Goal: Find specific page/section

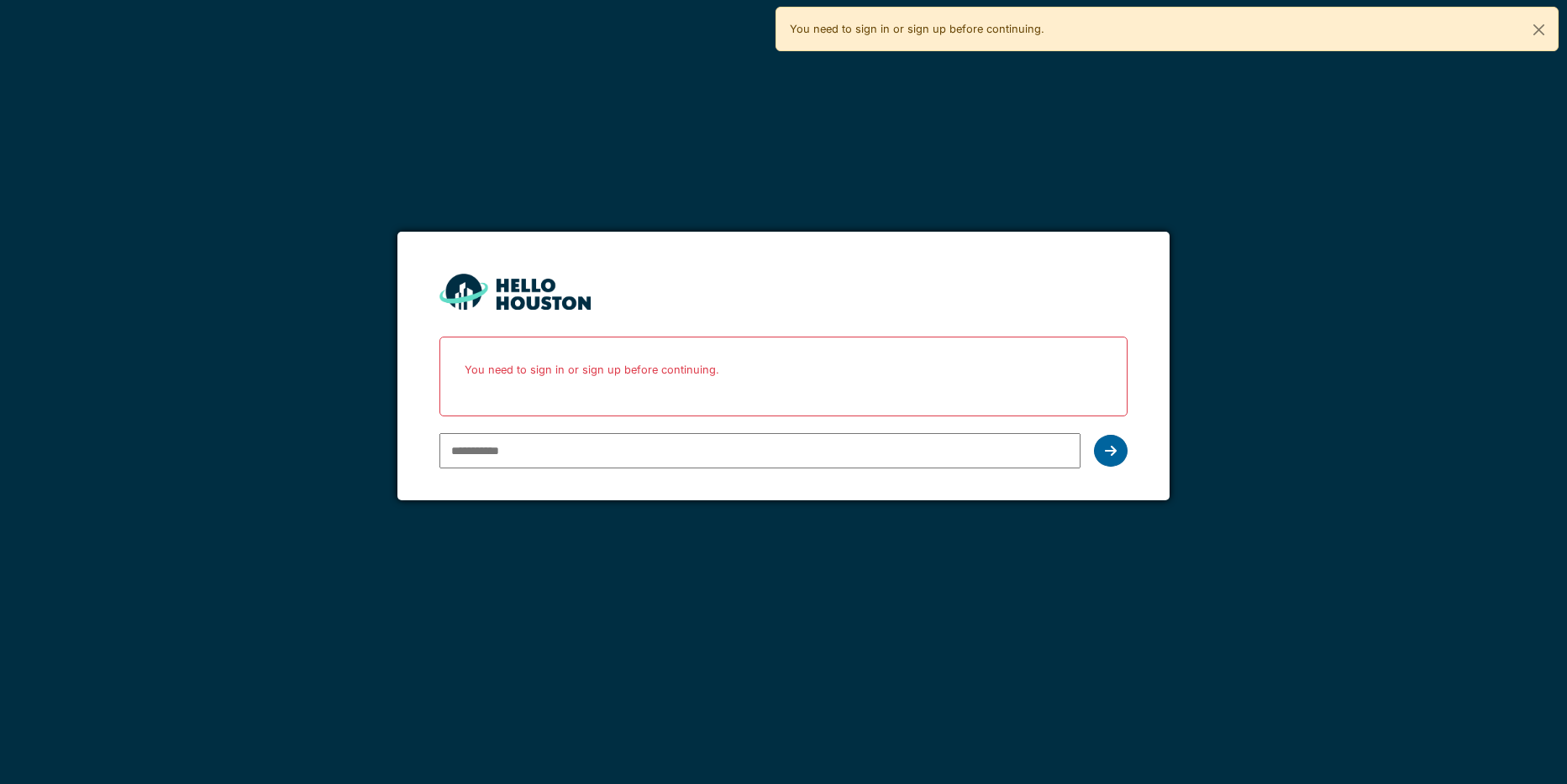
type input "**********"
click at [1114, 454] on icon at bounding box center [1111, 450] width 11 height 13
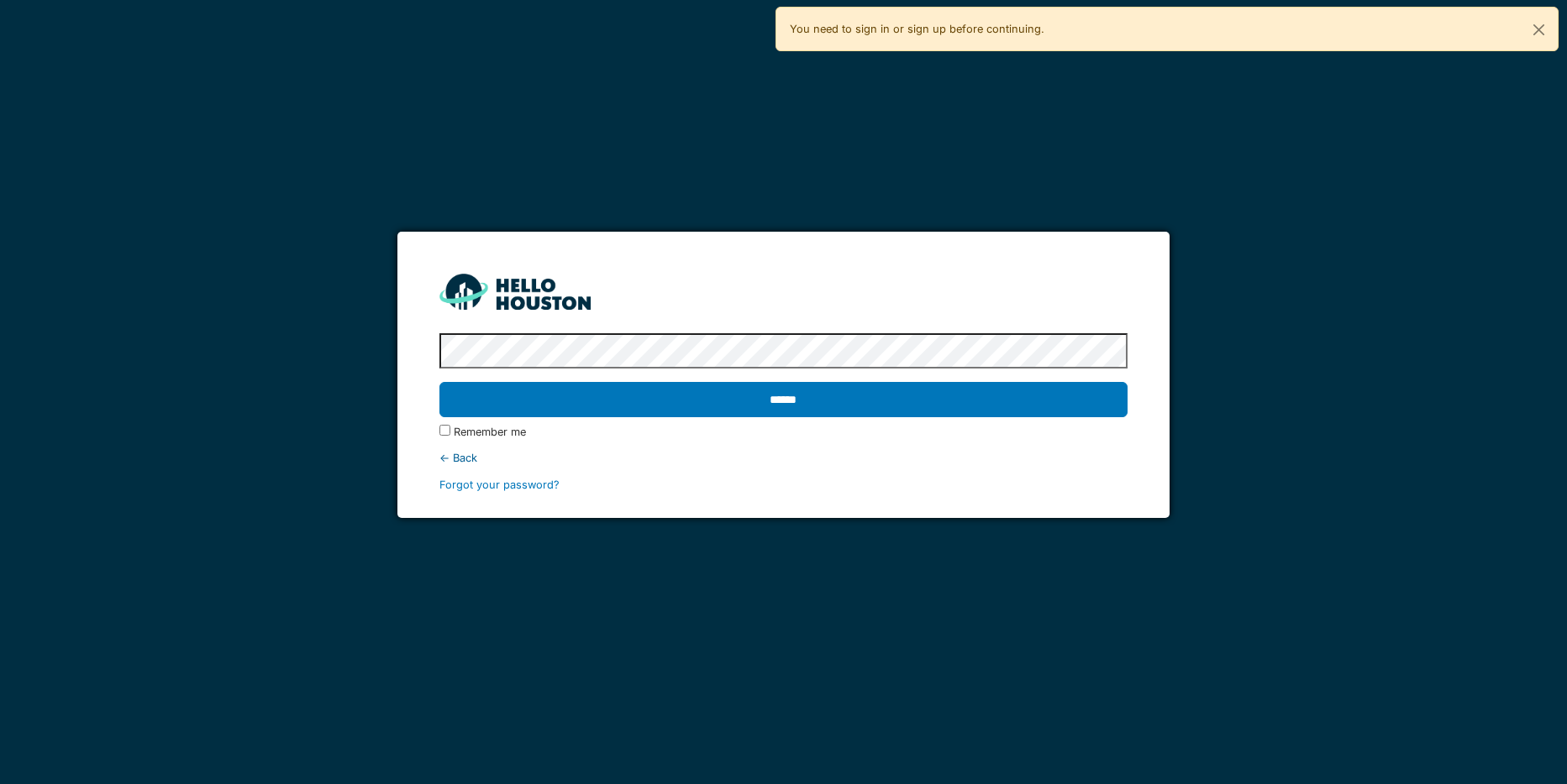
click at [973, 409] on input "******" at bounding box center [784, 400] width 689 height 35
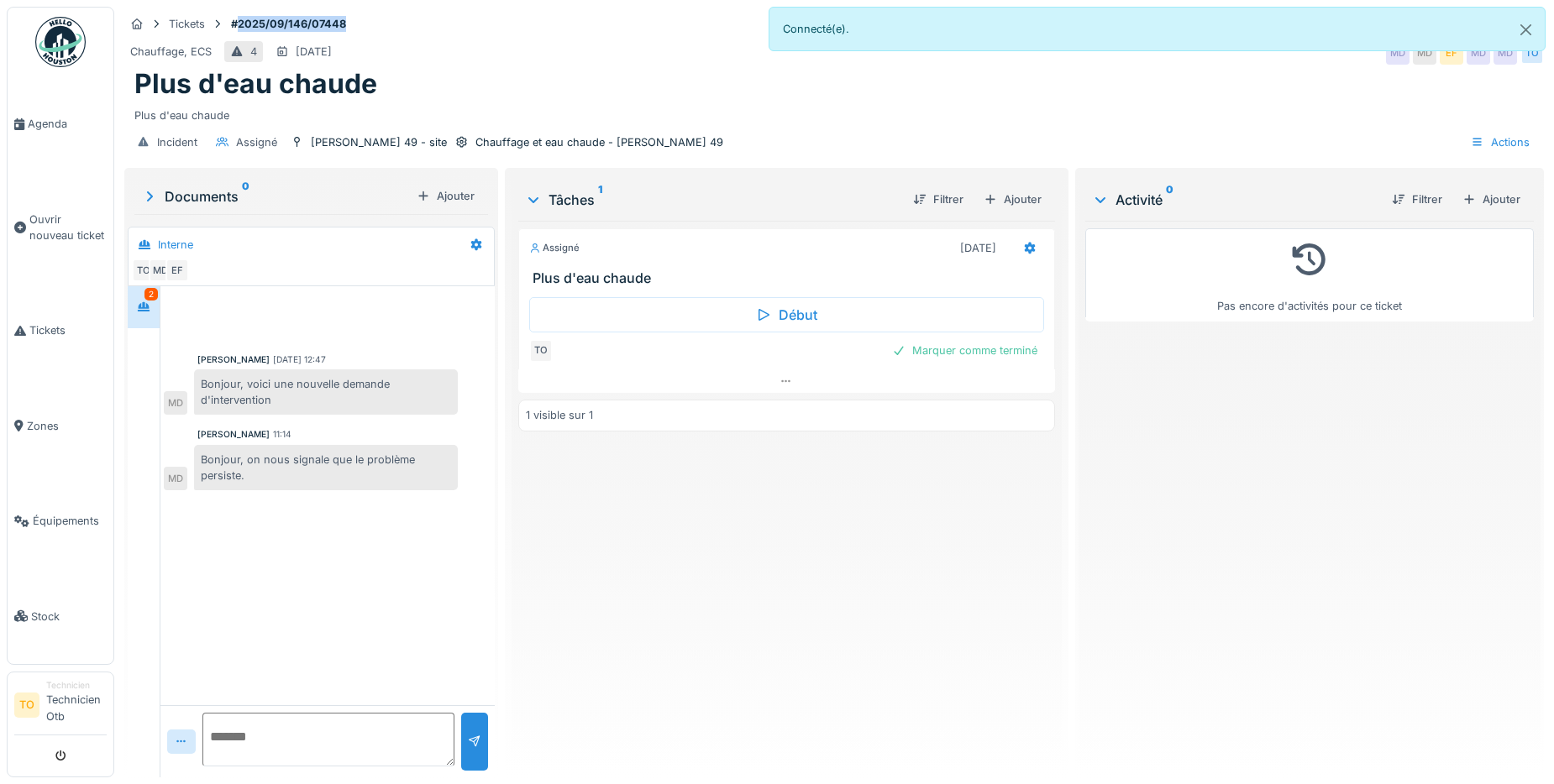
drag, startPoint x: 355, startPoint y: 25, endPoint x: 240, endPoint y: 27, distance: 115.0
click at [240, 27] on div "Tickets #2025/09/146/07448" at bounding box center [833, 24] width 1420 height 21
copy strong "2025/09/146/07448"
drag, startPoint x: 363, startPoint y: 20, endPoint x: 353, endPoint y: 27, distance: 12.2
click at [363, 20] on div "Tickets #2025/09/146/07448" at bounding box center [833, 24] width 1420 height 21
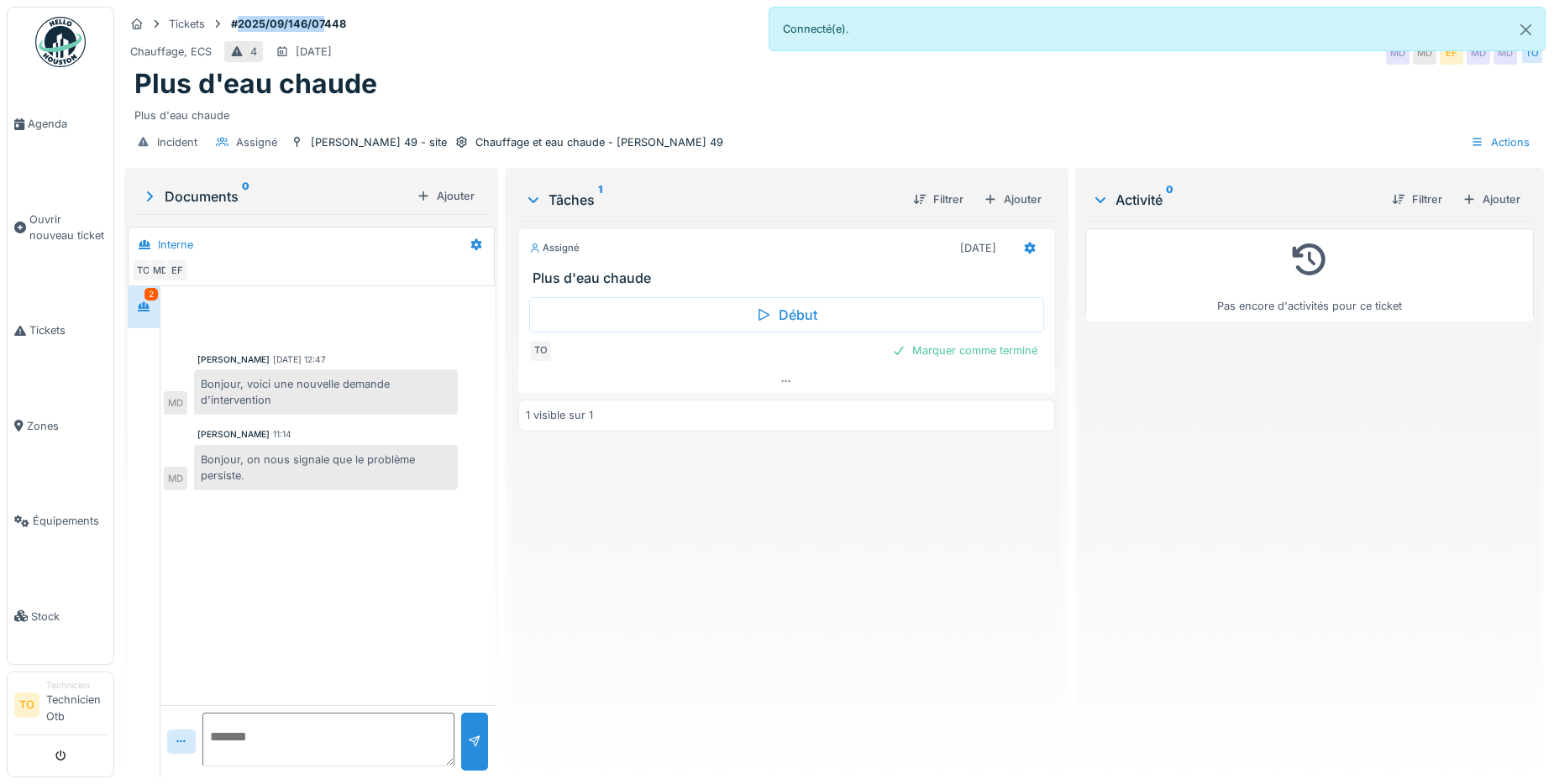
drag, startPoint x: 323, startPoint y: 22, endPoint x: 236, endPoint y: 15, distance: 87.3
click at [236, 15] on div "Tickets #2025/09/146/07448" at bounding box center [833, 24] width 1420 height 21
drag, startPoint x: 236, startPoint y: 15, endPoint x: 583, endPoint y: 111, distance: 360.0
click at [689, 127] on div "Incident Assigné [PERSON_NAME] 49 - site Chauffage et eau chaude - [PERSON_NAME…" at bounding box center [833, 142] width 1420 height 38
drag, startPoint x: 236, startPoint y: 24, endPoint x: 352, endPoint y: 22, distance: 116.0
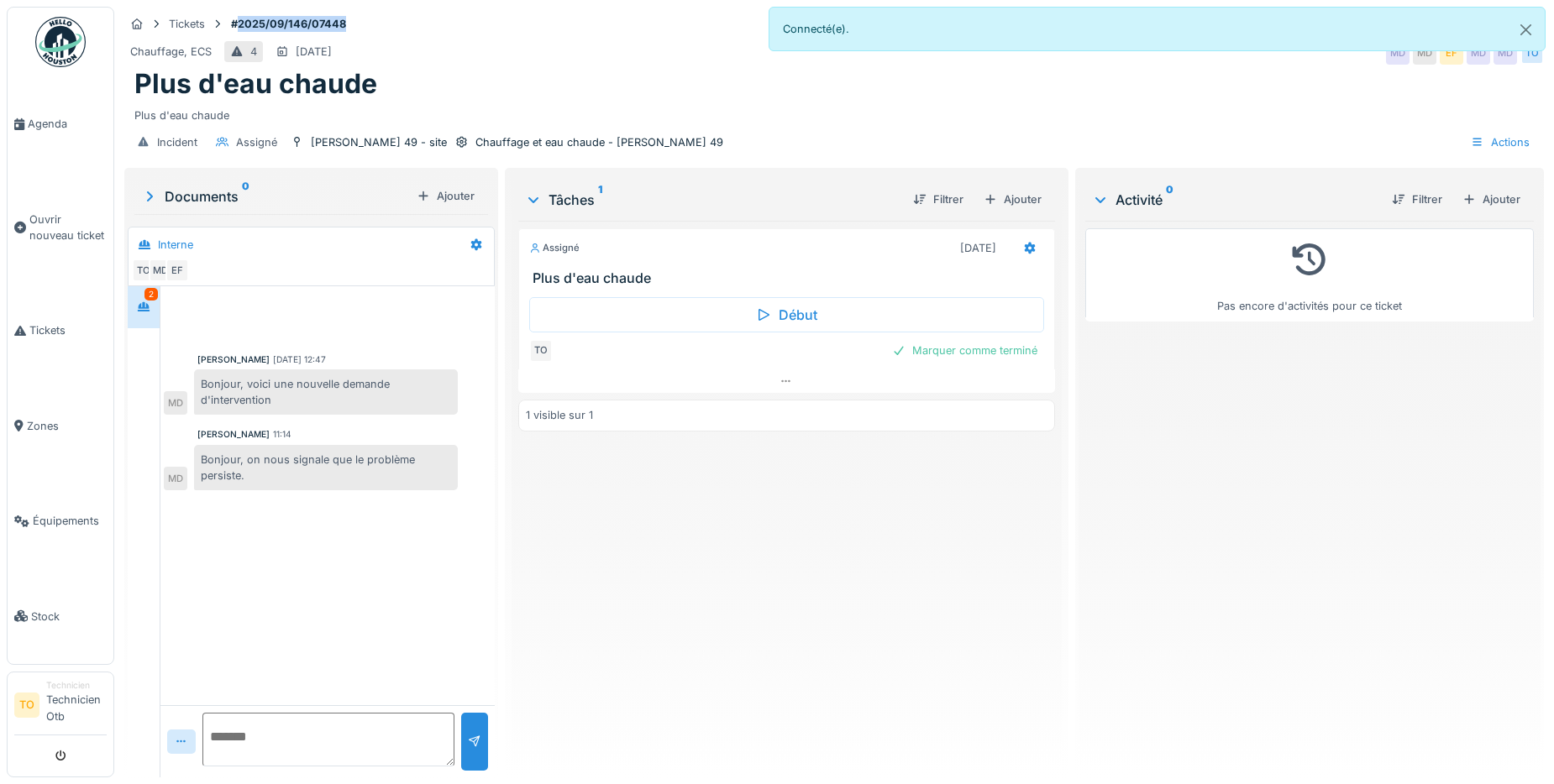
click at [352, 22] on div "Tickets #2025/09/146/07448" at bounding box center [833, 24] width 1420 height 21
drag, startPoint x: 352, startPoint y: 22, endPoint x: 329, endPoint y: 21, distance: 23.0
copy strong "2025/09/146/07448"
